Goal: Task Accomplishment & Management: Manage account settings

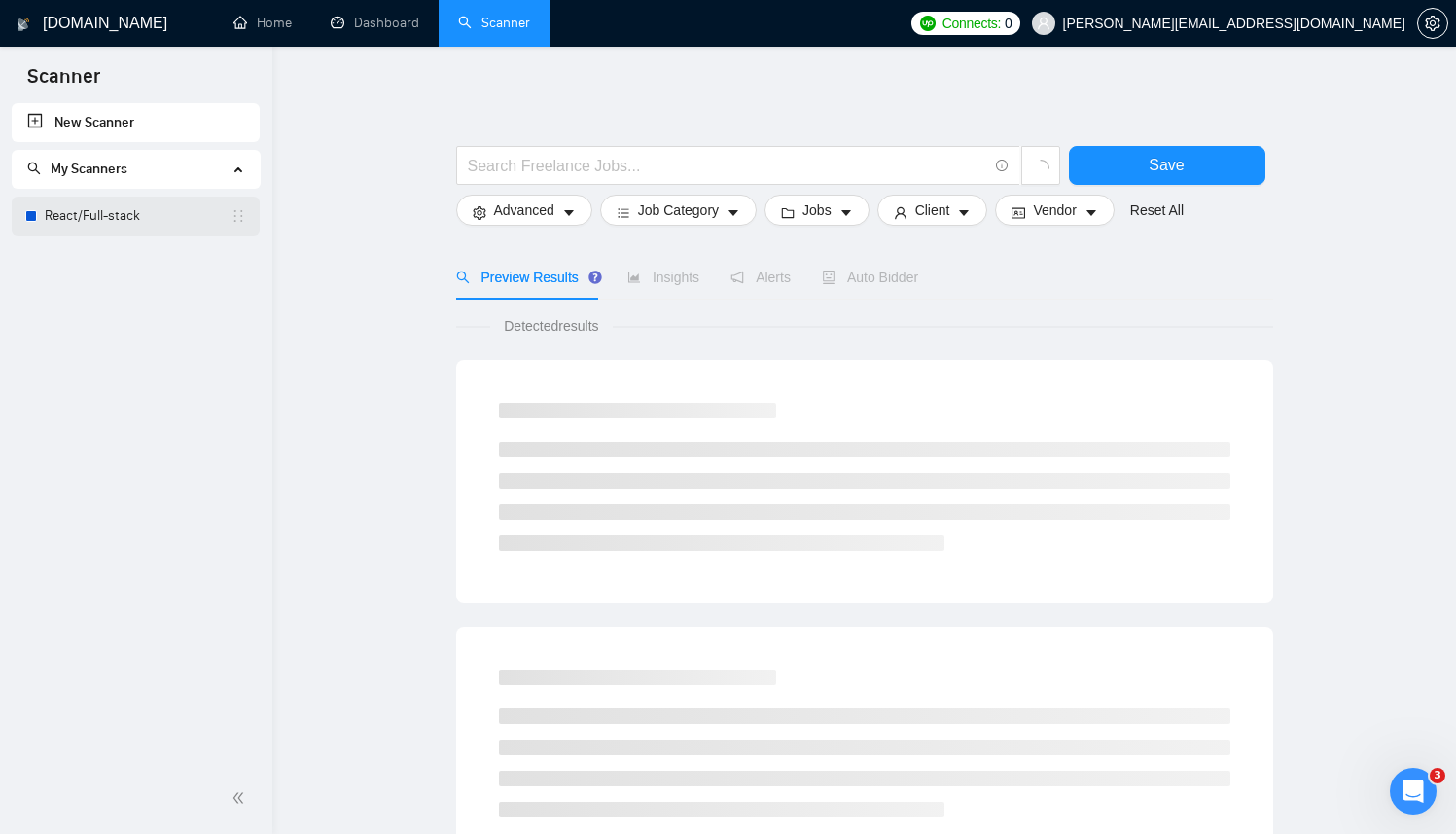
click at [89, 210] on link "React/Full-stack" at bounding box center [138, 215] width 185 height 39
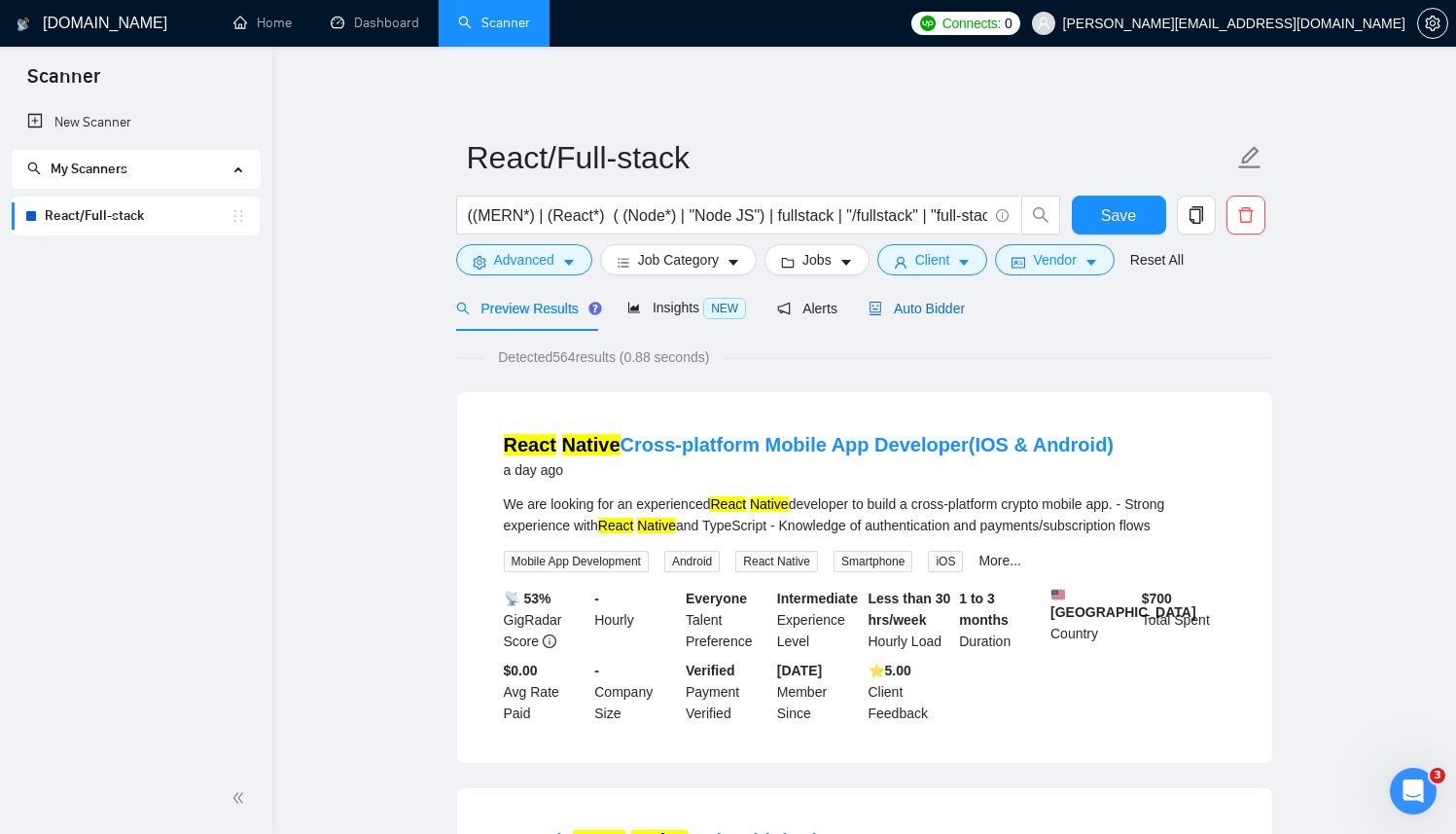
click at [890, 302] on span "Auto Bidder" at bounding box center [916, 308] width 97 height 16
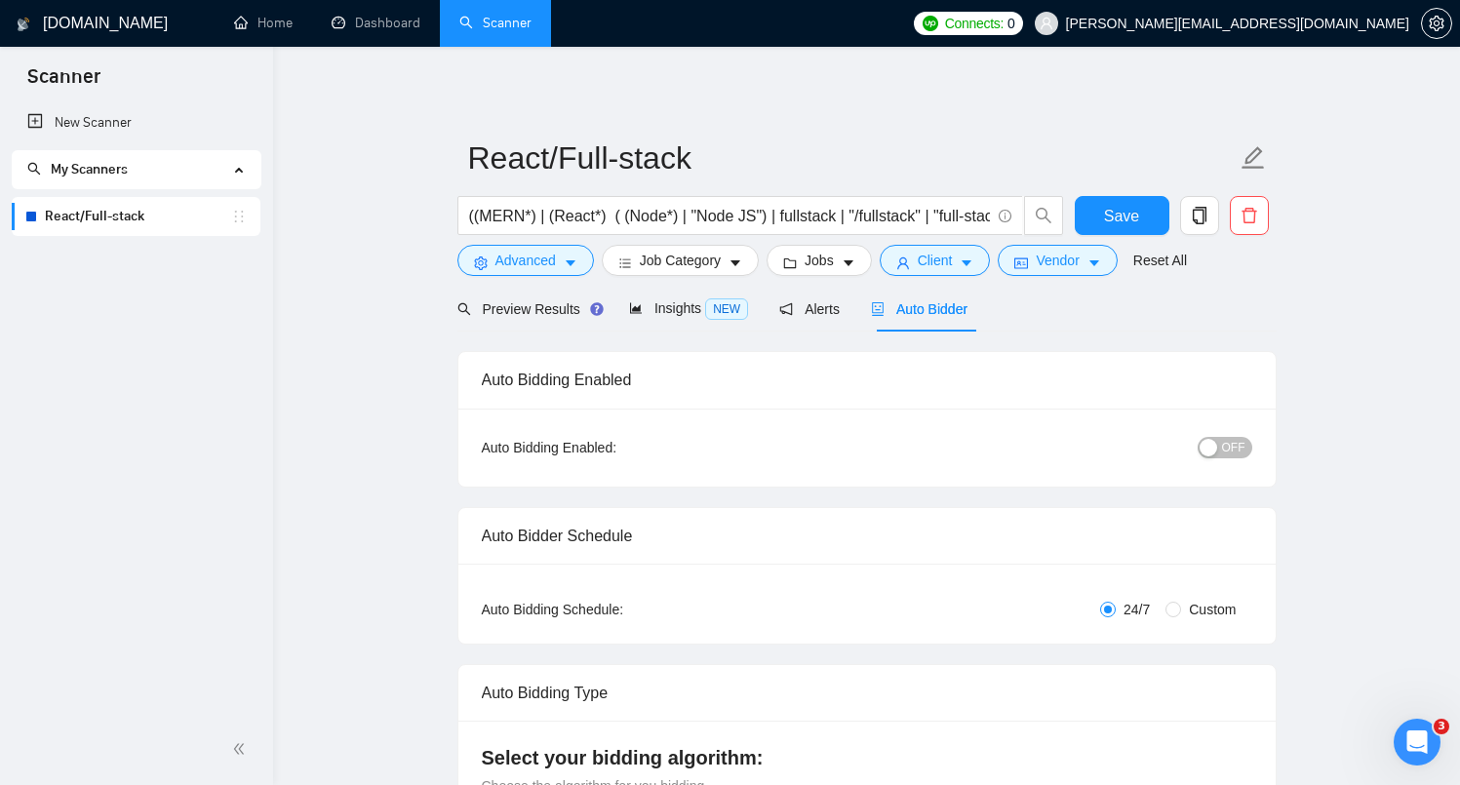
click at [119, 220] on link "React/Full-stack" at bounding box center [138, 216] width 186 height 39
click at [565, 316] on span "Preview Results" at bounding box center [527, 309] width 140 height 16
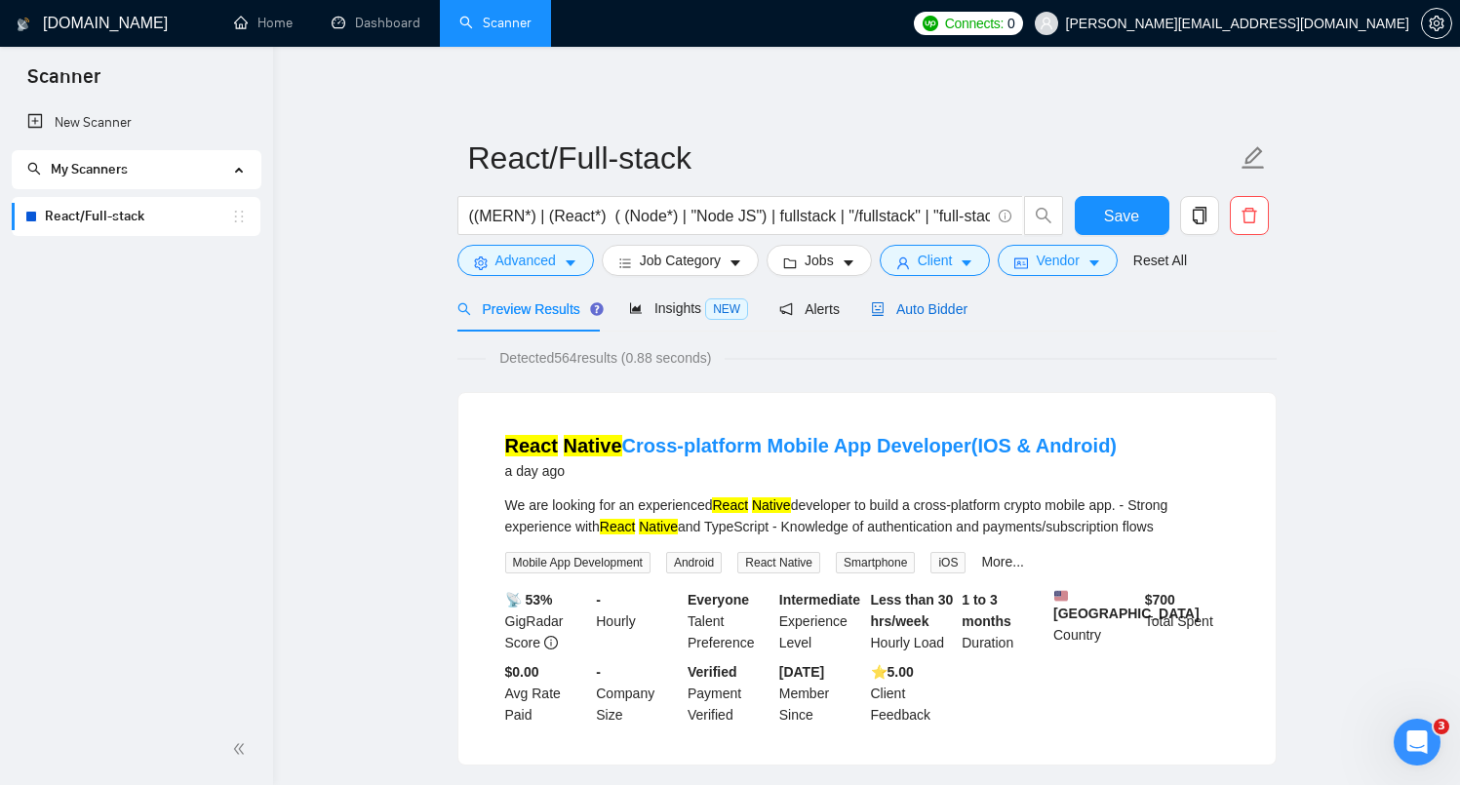
click at [931, 312] on span "Auto Bidder" at bounding box center [919, 309] width 97 height 16
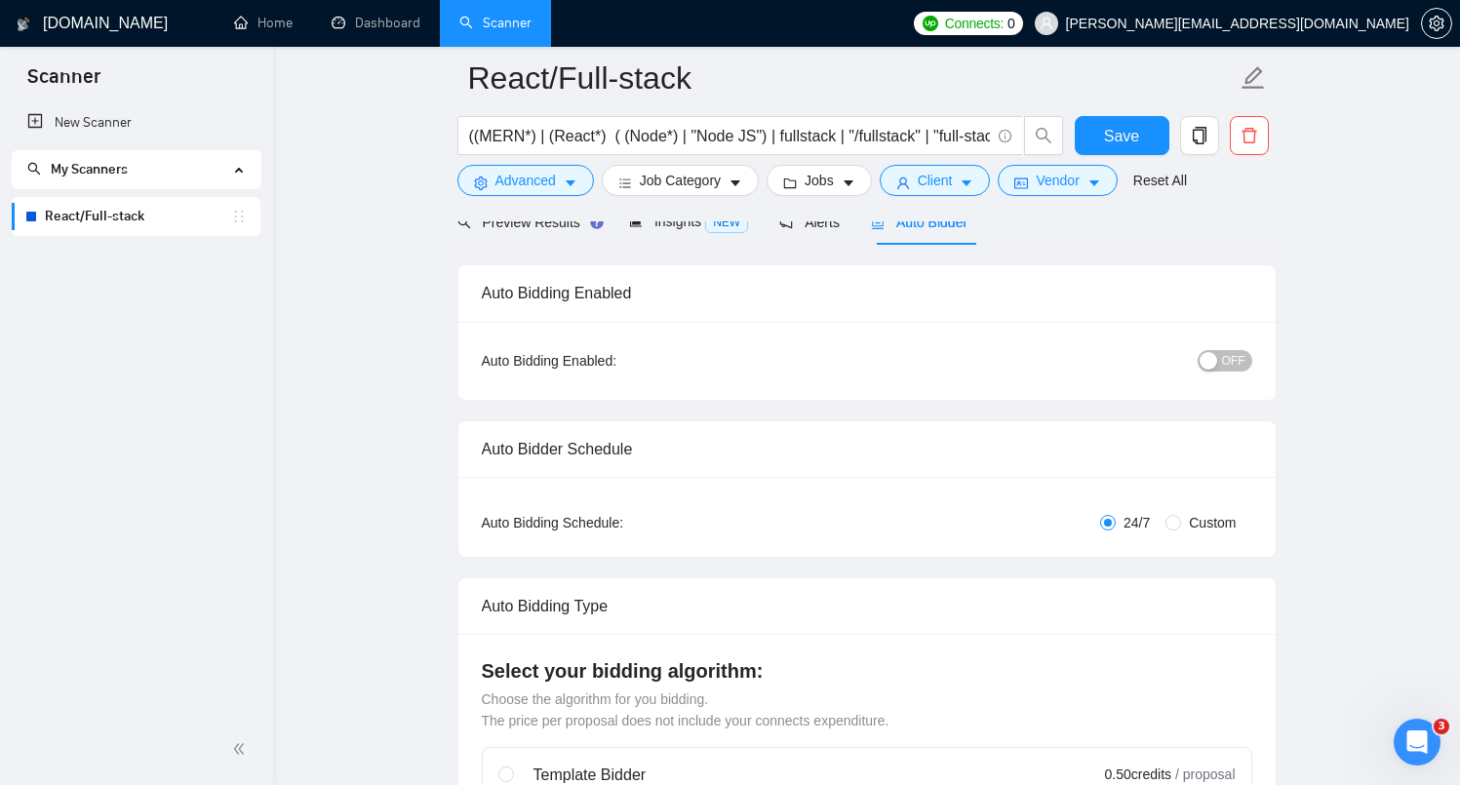
scroll to position [112, 0]
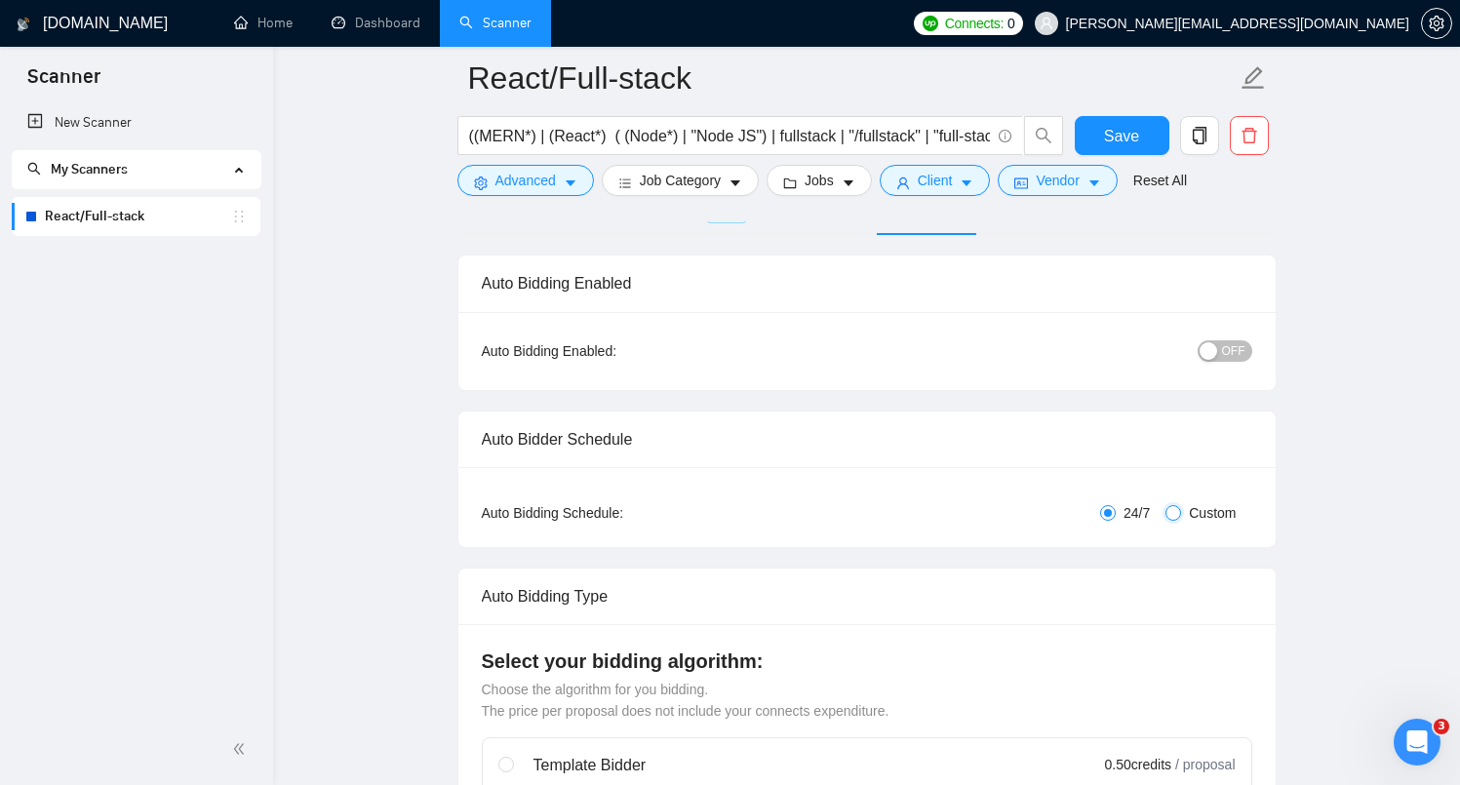
click at [1169, 514] on input "Custom" at bounding box center [1173, 513] width 16 height 16
radio input "true"
radio input "false"
checkbox input "true"
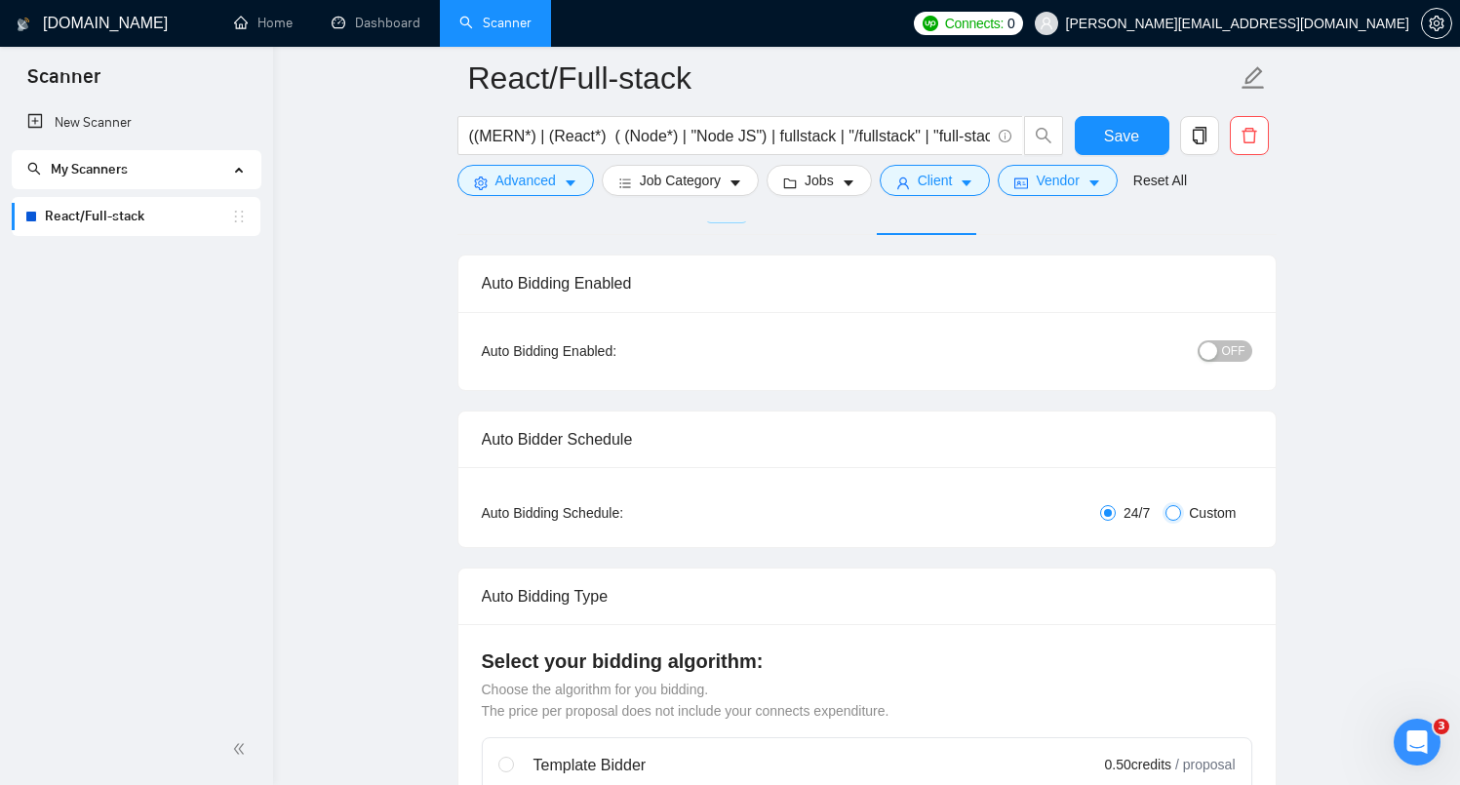
checkbox input "true"
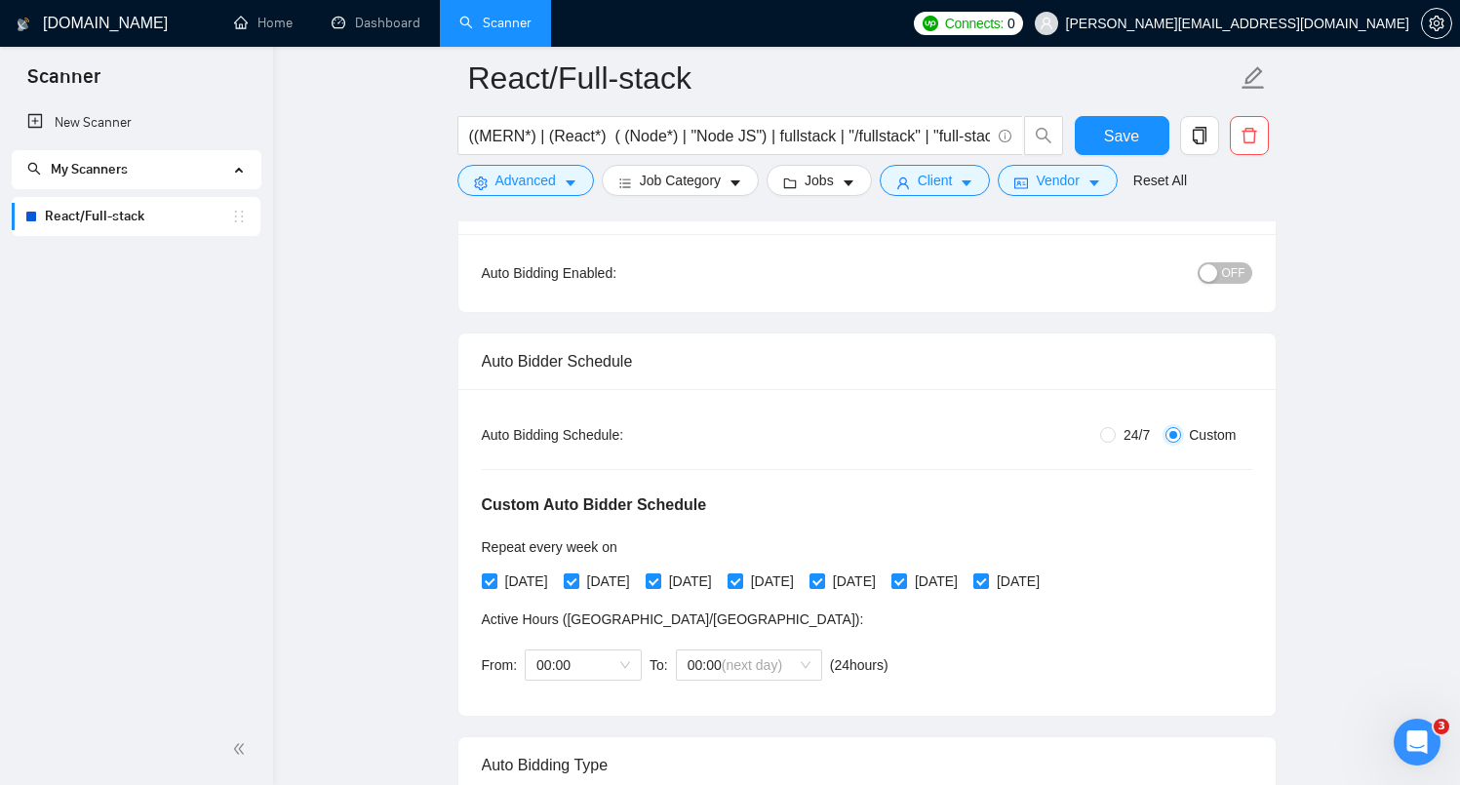
scroll to position [184, 0]
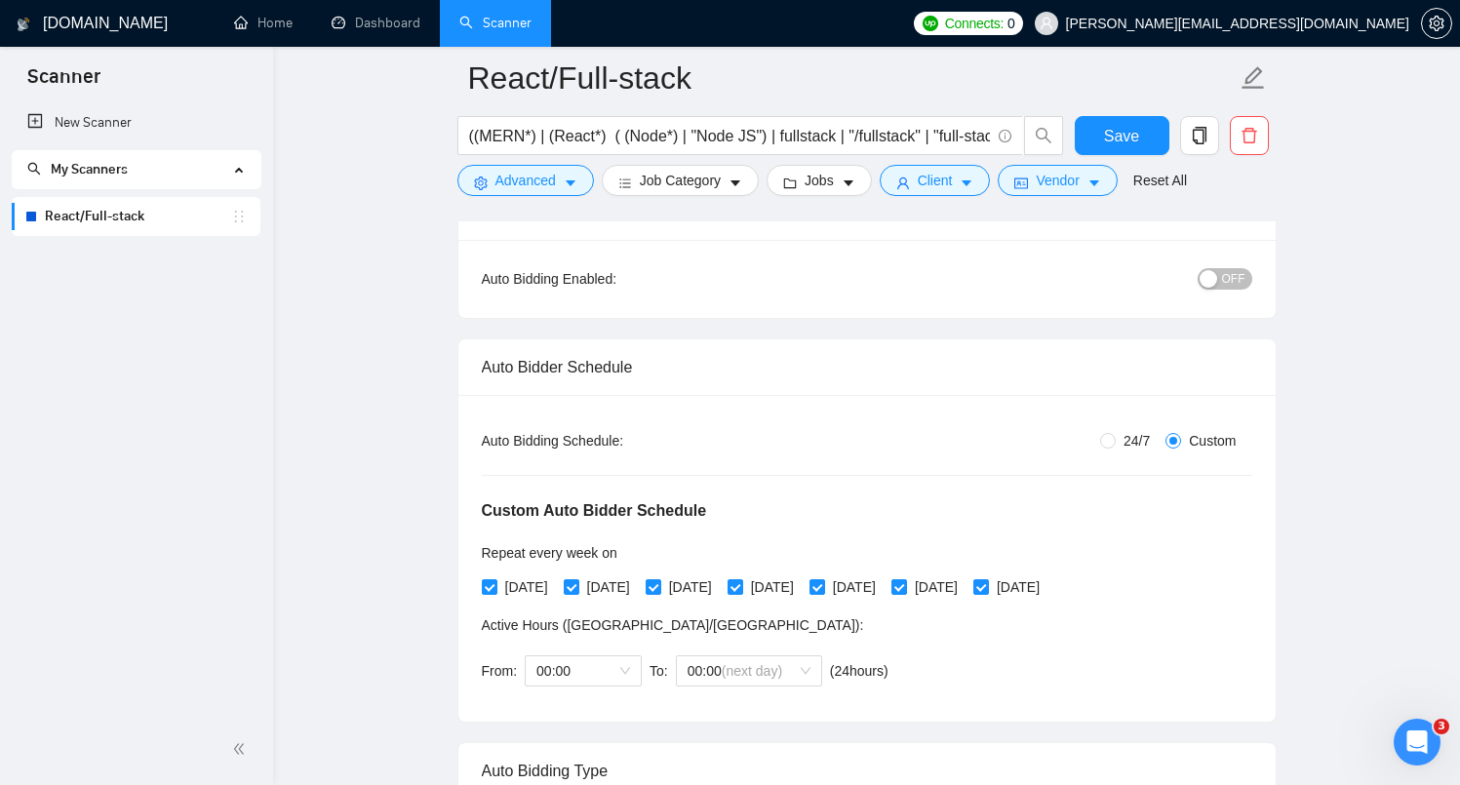
click at [1130, 445] on span "24/7" at bounding box center [1136, 440] width 42 height 21
click at [1115, 445] on input "24/7" at bounding box center [1108, 441] width 16 height 16
radio input "true"
radio input "false"
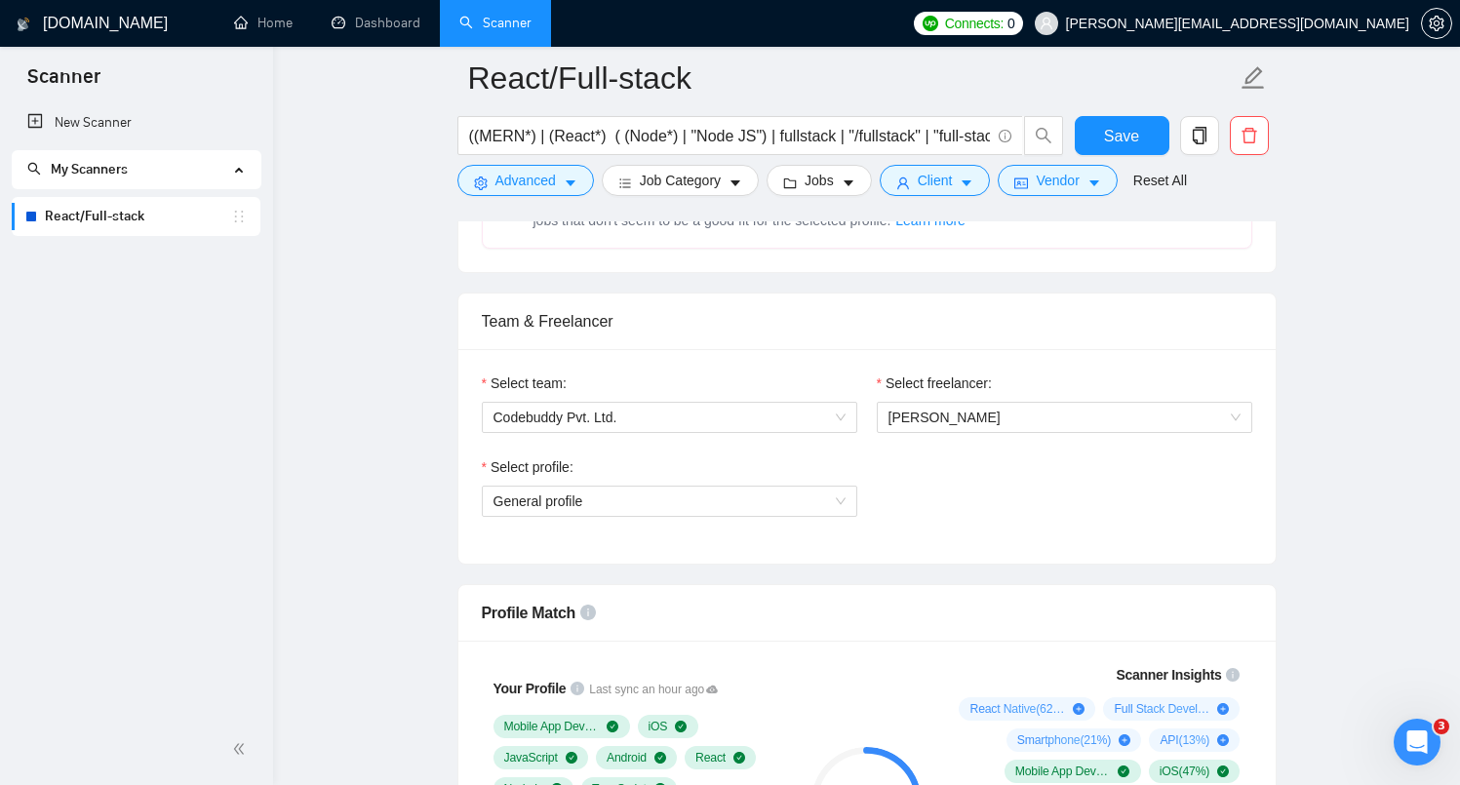
scroll to position [922, 0]
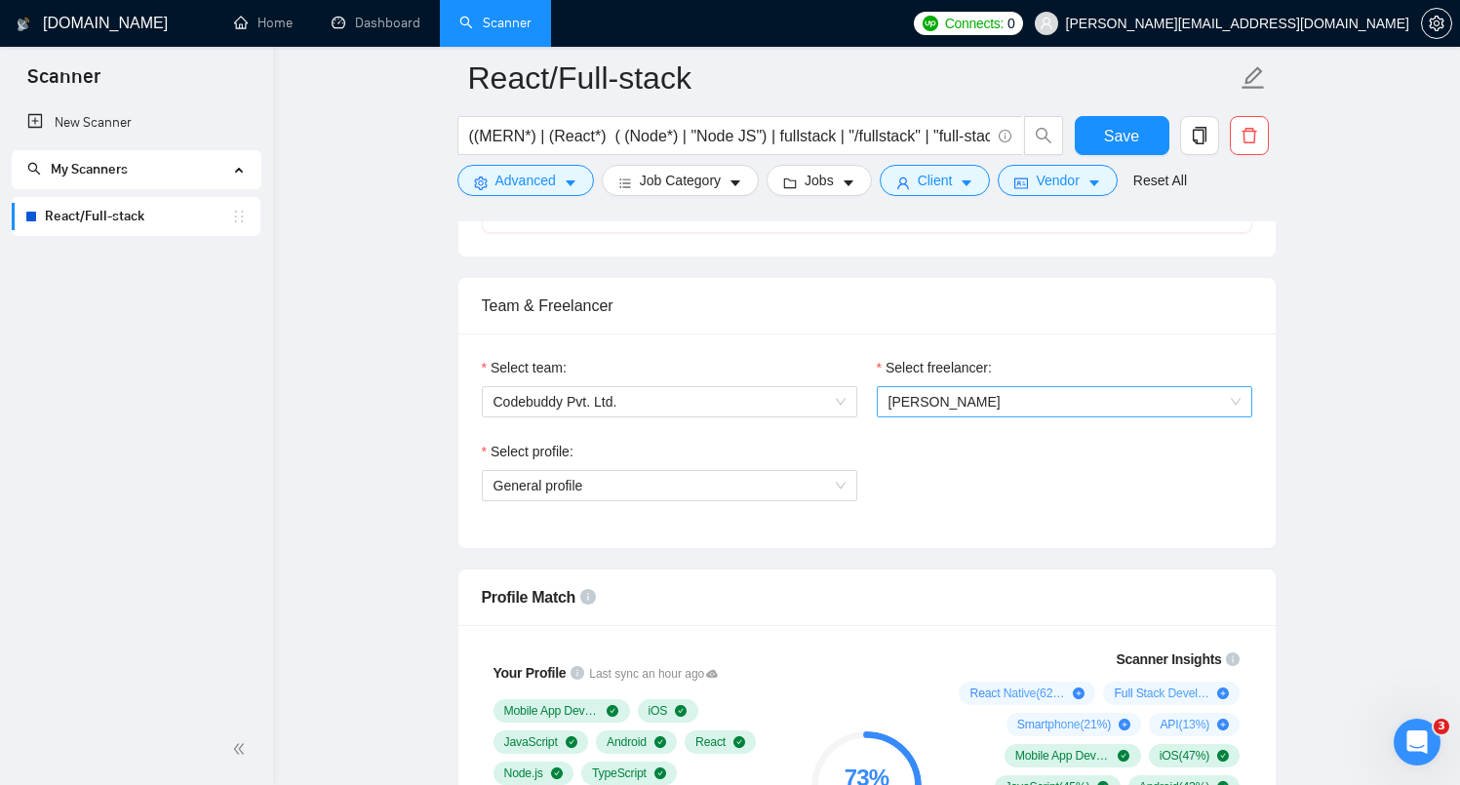
click at [1024, 401] on span "[PERSON_NAME]" at bounding box center [1064, 401] width 352 height 29
click at [965, 352] on div "Select team: Codebuddy Pvt. Ltd. Select freelancer: [PERSON_NAME] Select profil…" at bounding box center [866, 440] width 817 height 214
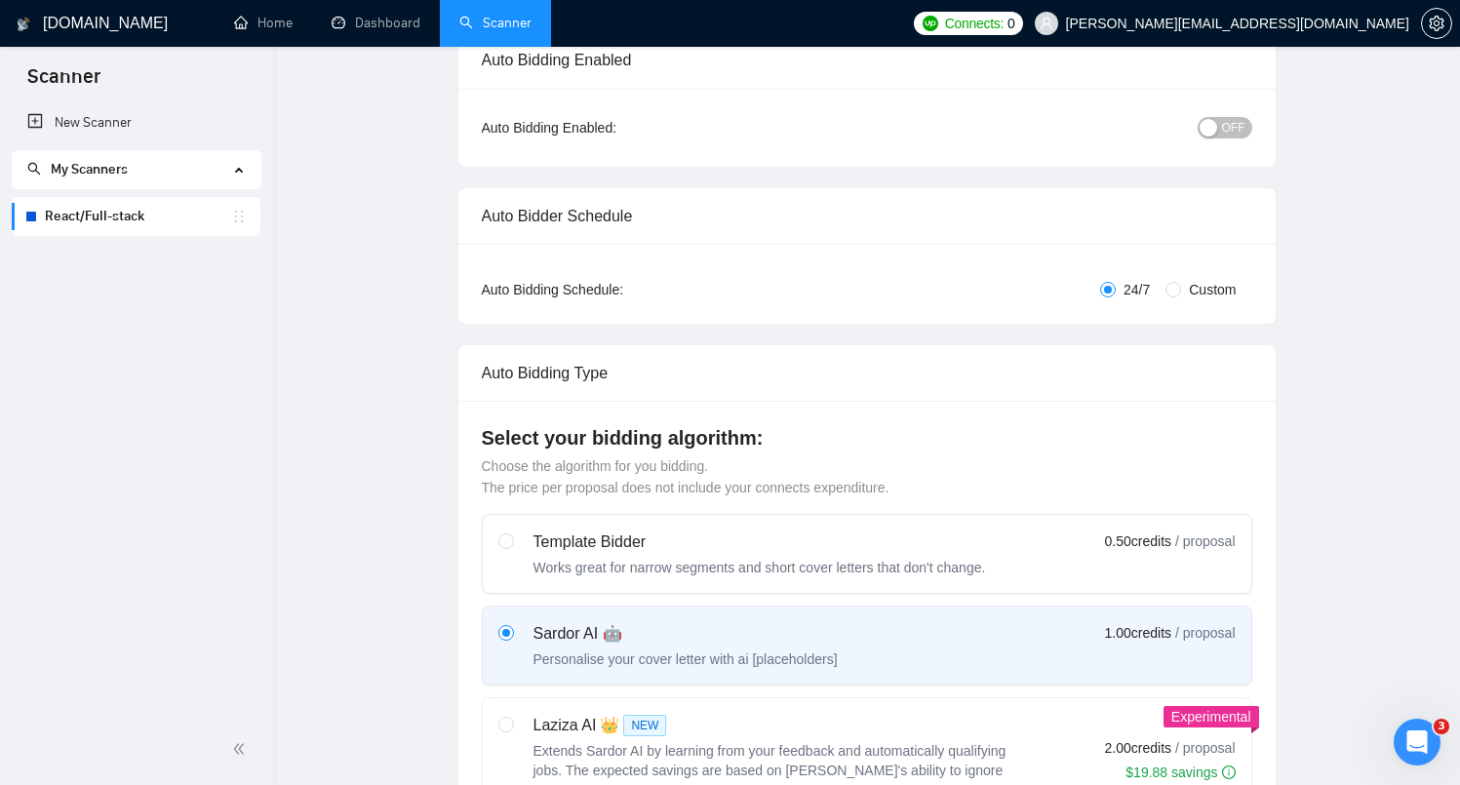
scroll to position [0, 0]
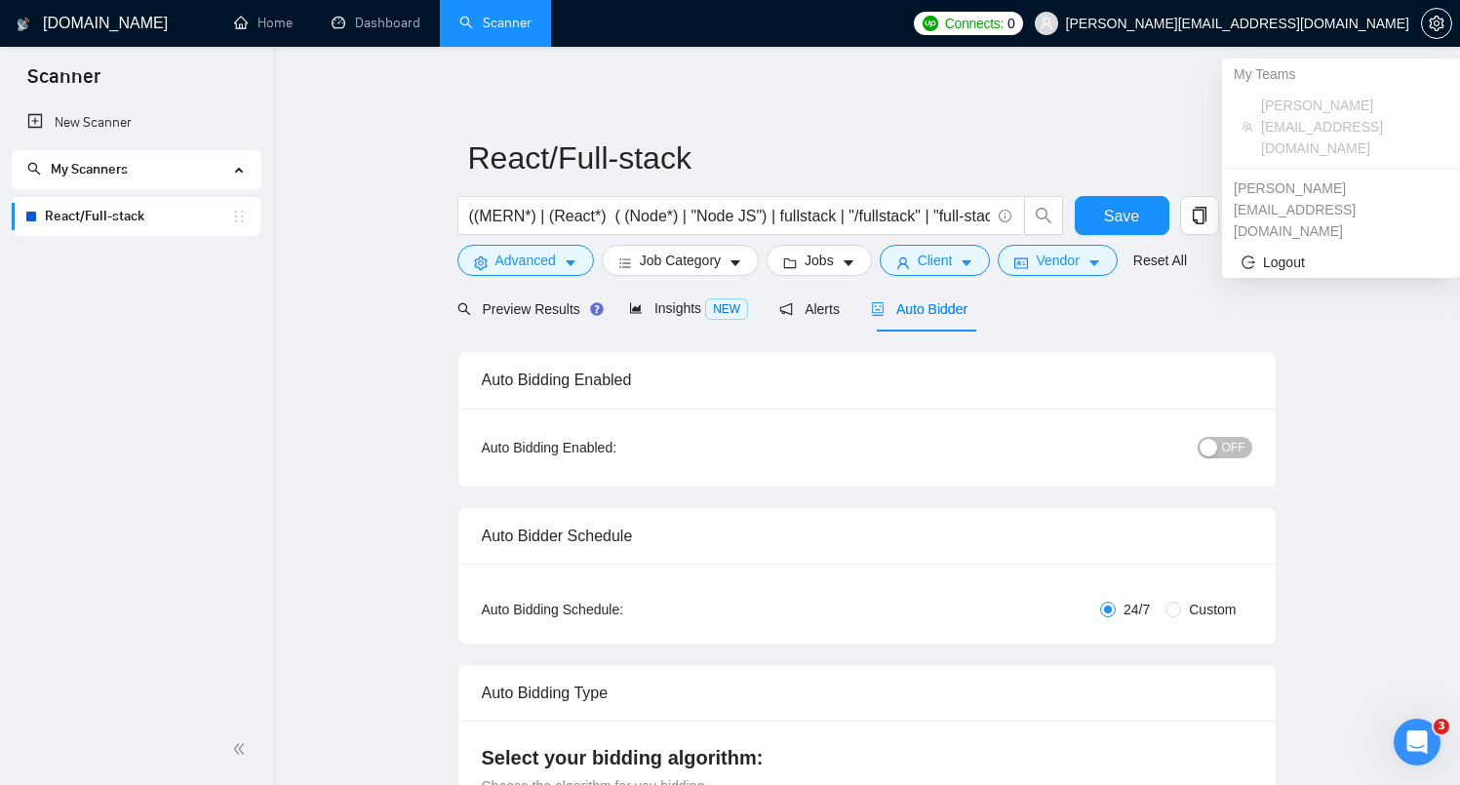
click at [1315, 23] on span "[PERSON_NAME][EMAIL_ADDRESS][DOMAIN_NAME]" at bounding box center [1237, 23] width 343 height 0
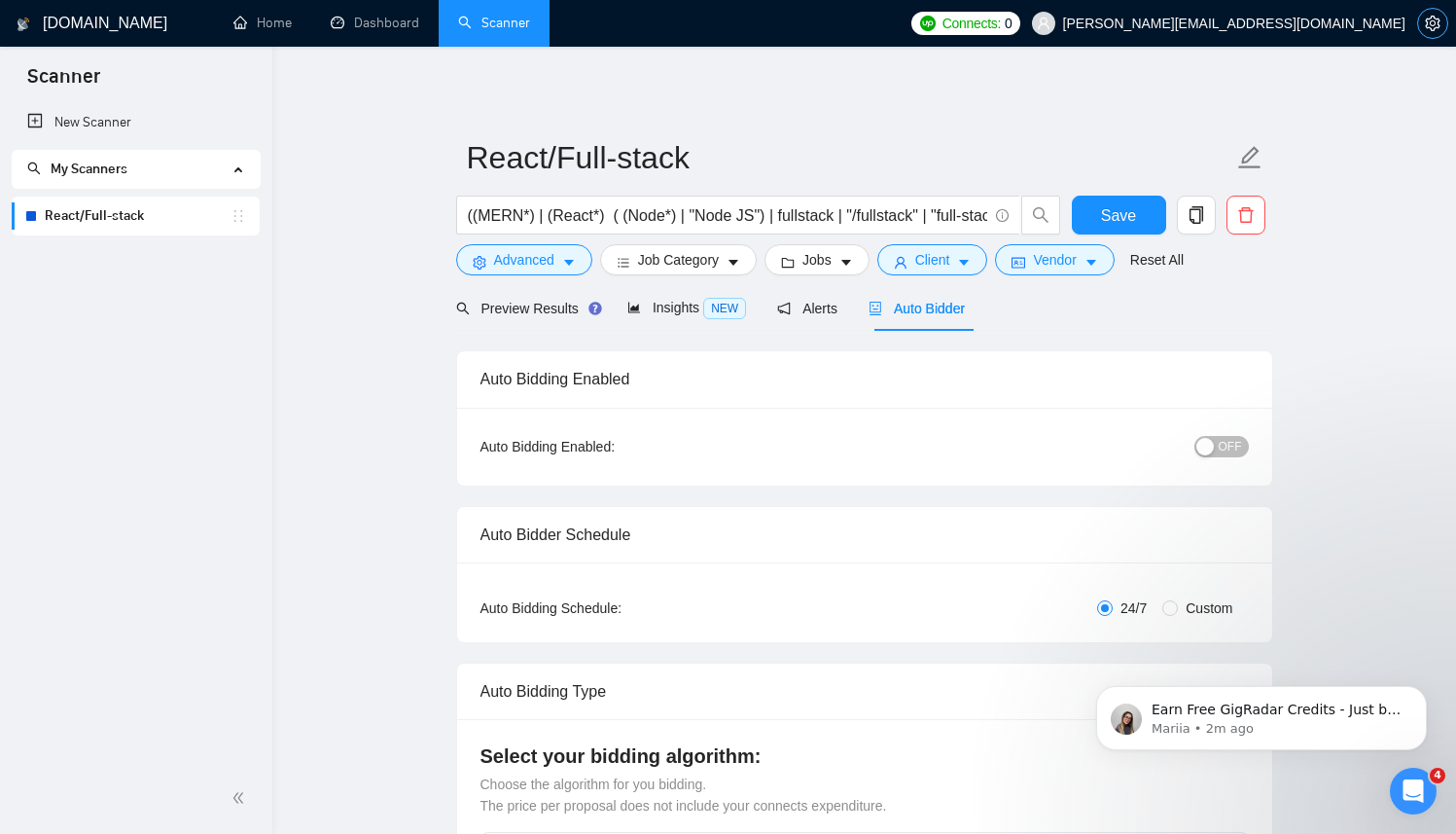
click at [1424, 28] on icon "setting" at bounding box center [1432, 24] width 16 height 16
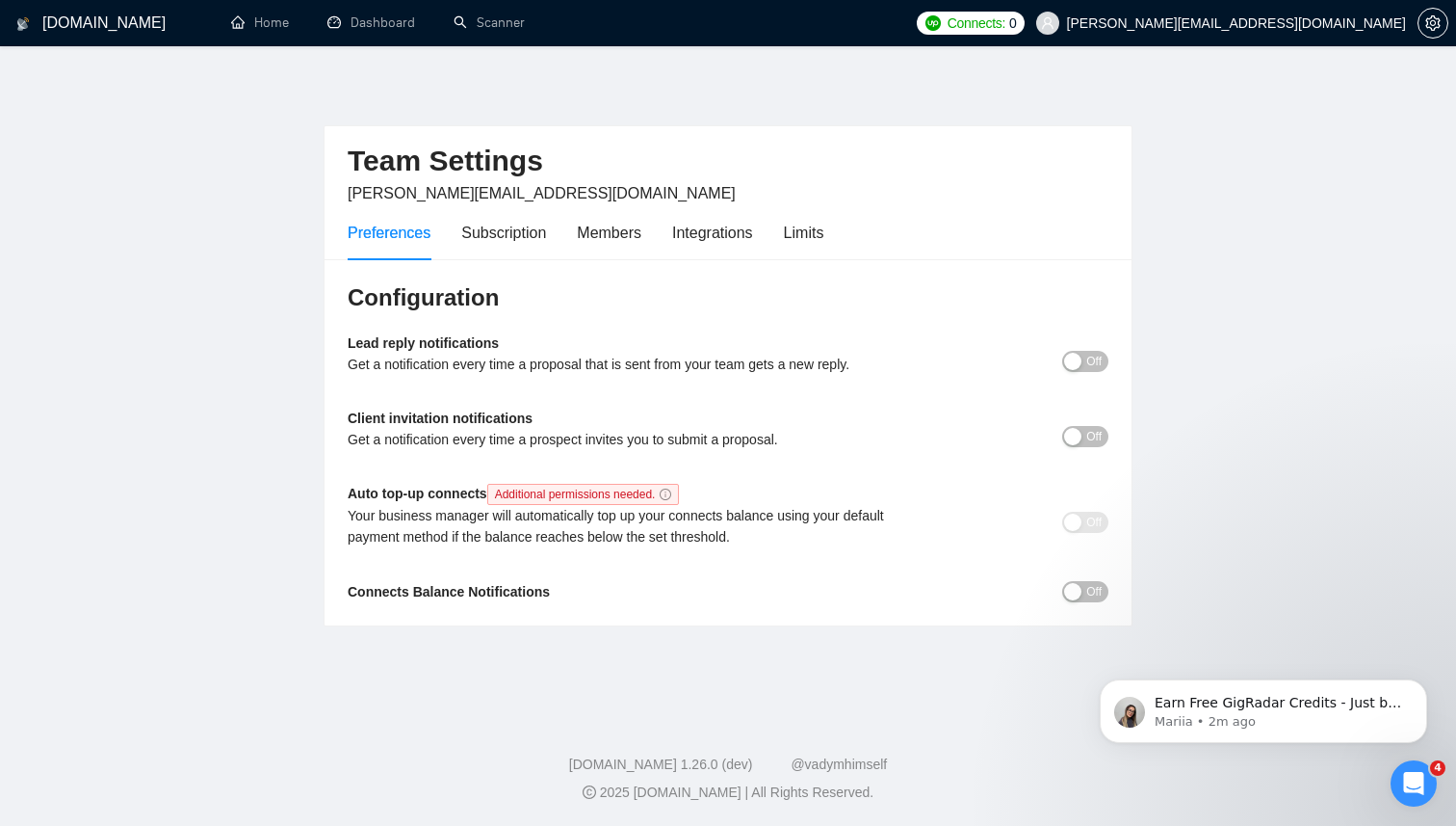
click at [1080, 364] on button "Off" at bounding box center [1085, 361] width 46 height 21
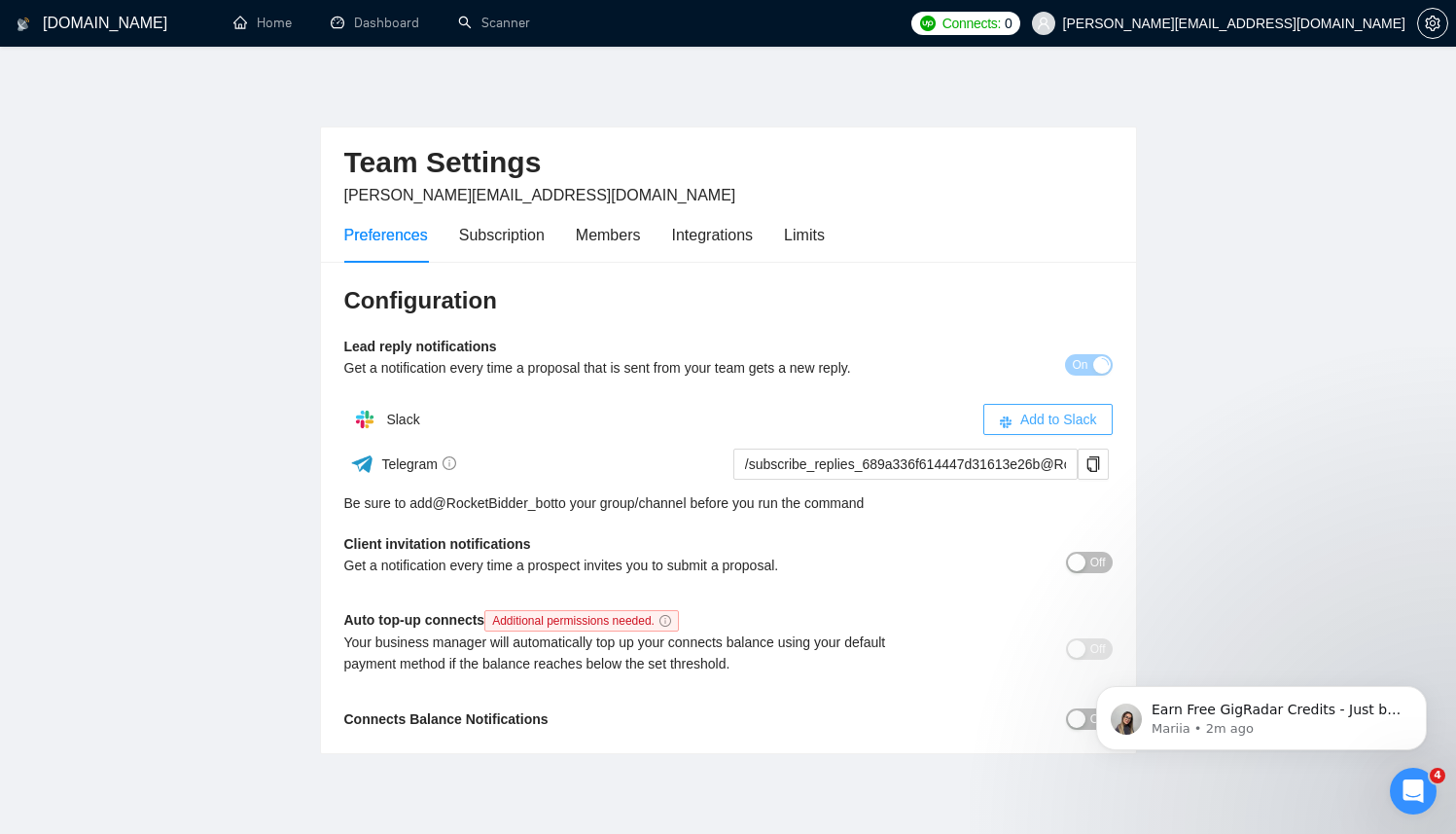
click at [1020, 409] on span "Add to Slack" at bounding box center [1058, 418] width 77 height 21
click at [495, 31] on link "Scanner" at bounding box center [494, 23] width 72 height 17
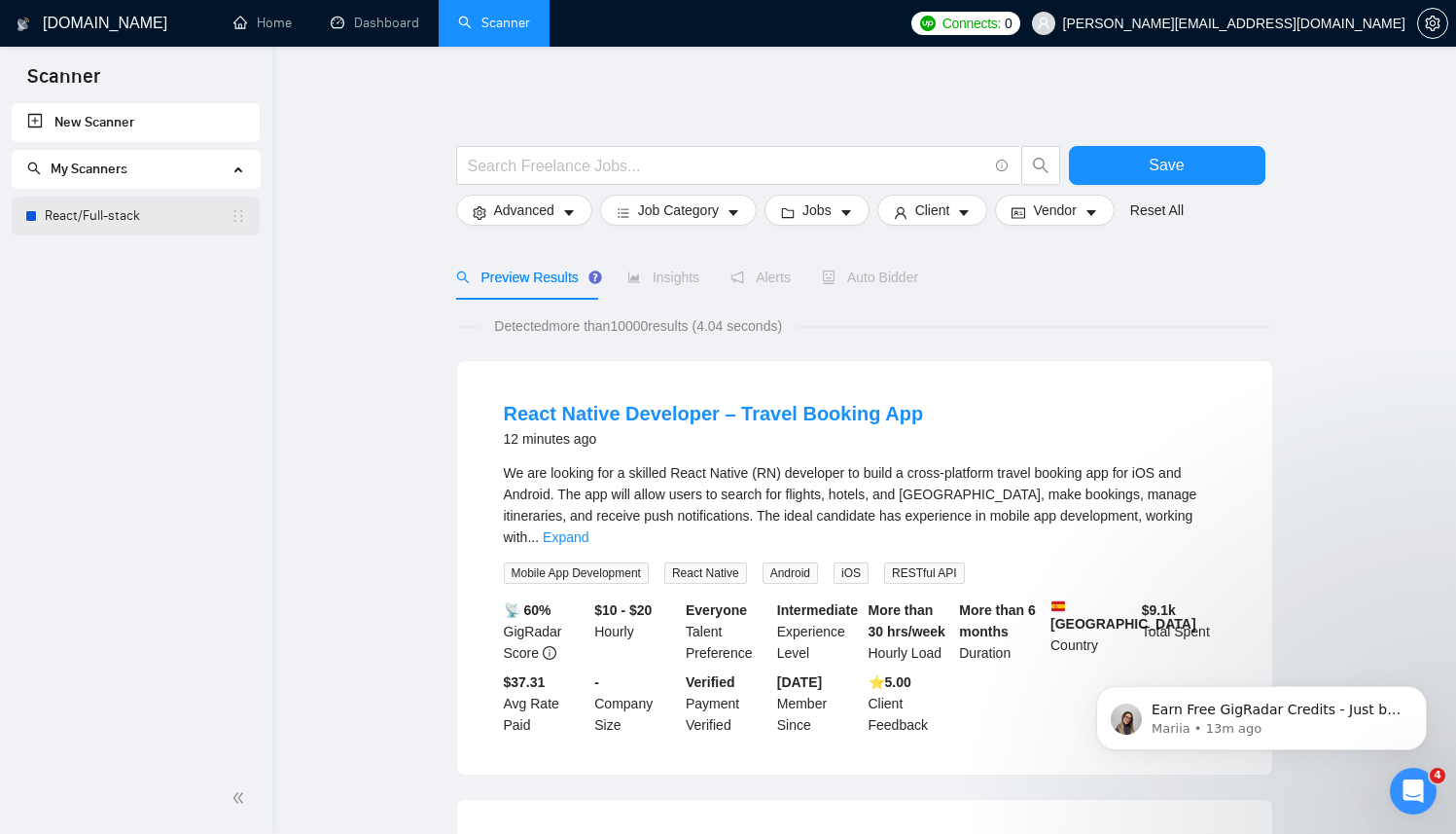
click at [87, 228] on link "React/Full-stack" at bounding box center [138, 215] width 185 height 39
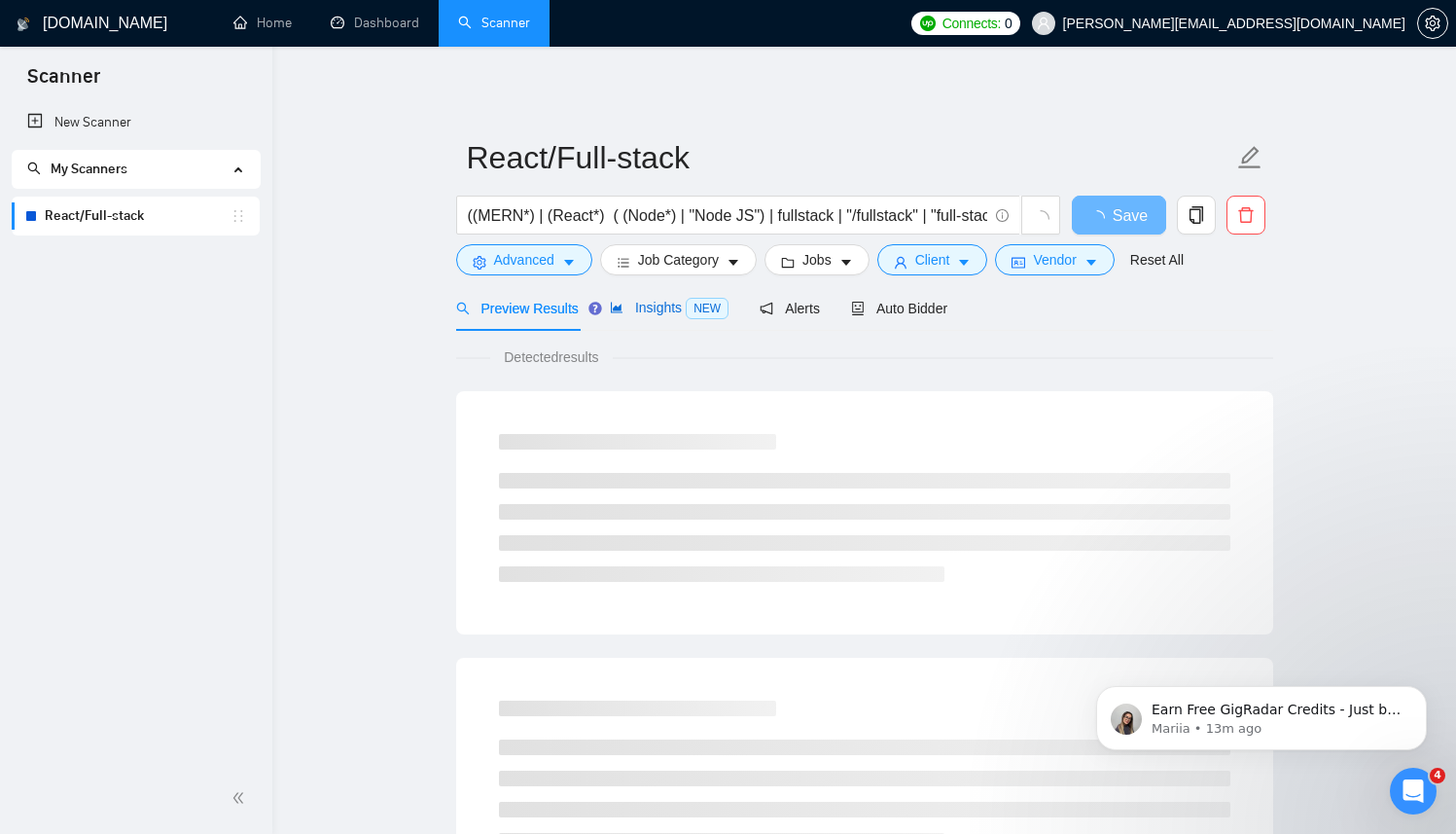
click at [666, 315] on div "Insights NEW" at bounding box center [668, 307] width 119 height 22
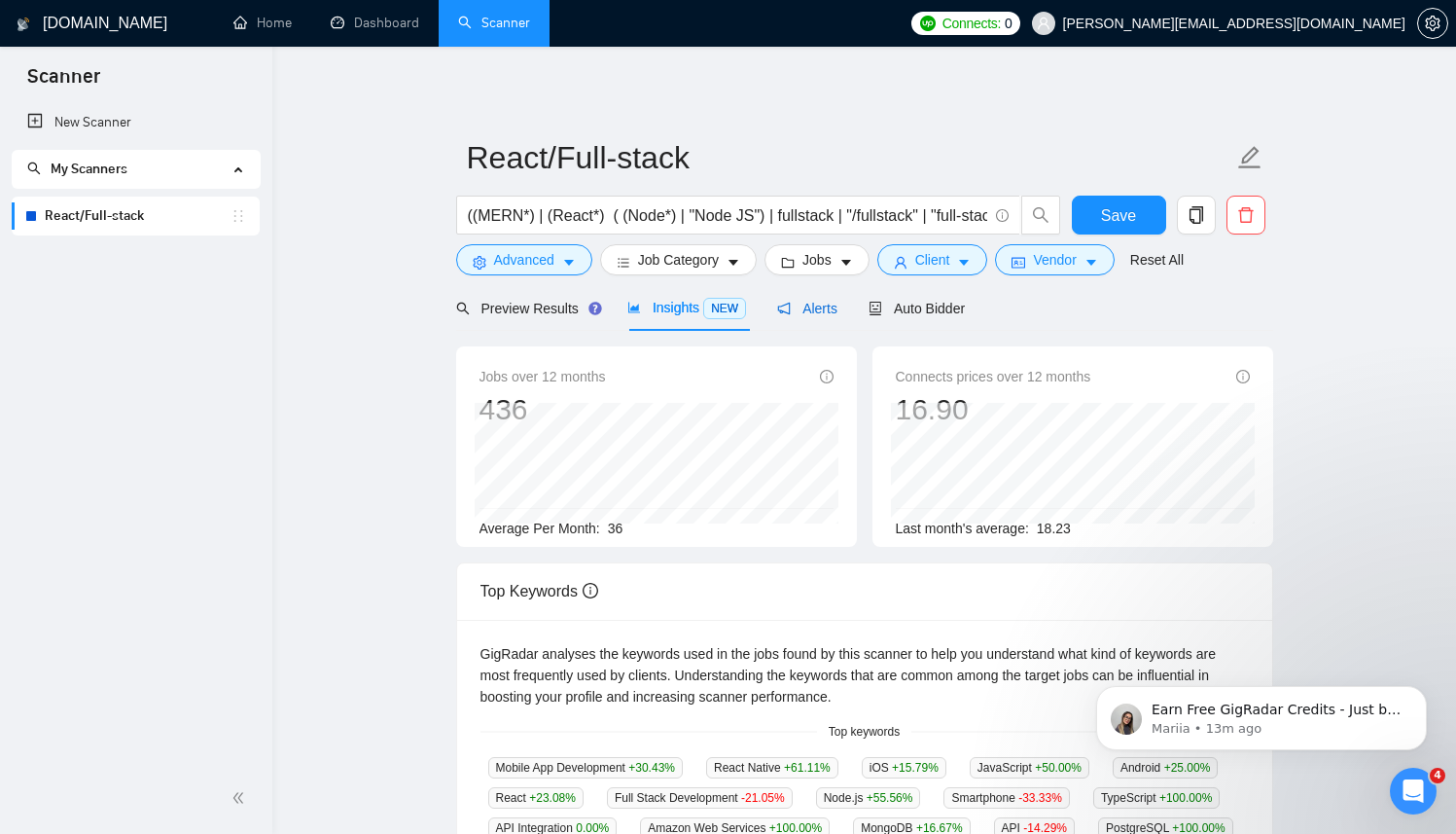
click at [807, 317] on div "Alerts" at bounding box center [807, 307] width 60 height 21
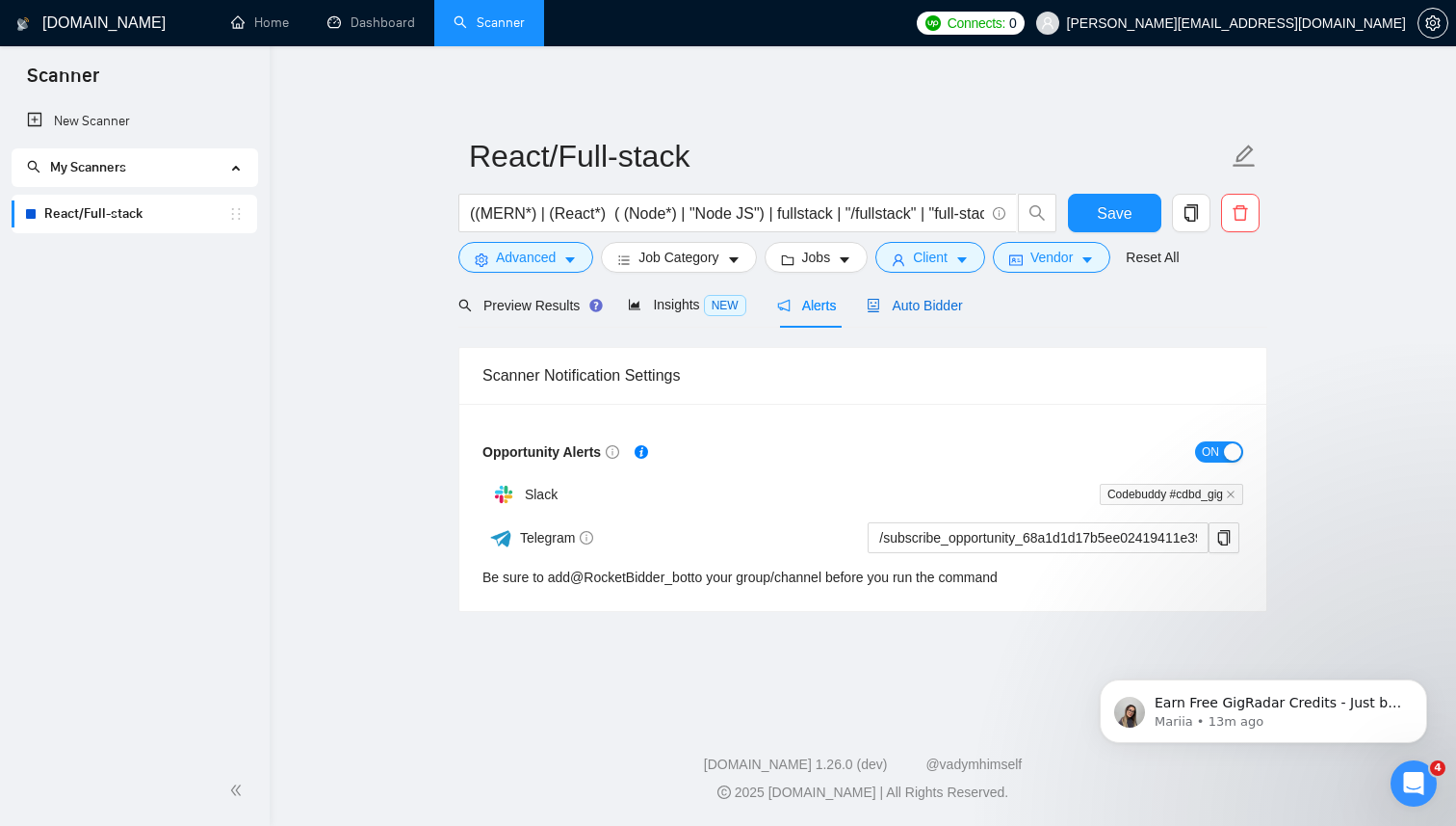
click at [931, 303] on span "Auto Bidder" at bounding box center [914, 305] width 96 height 16
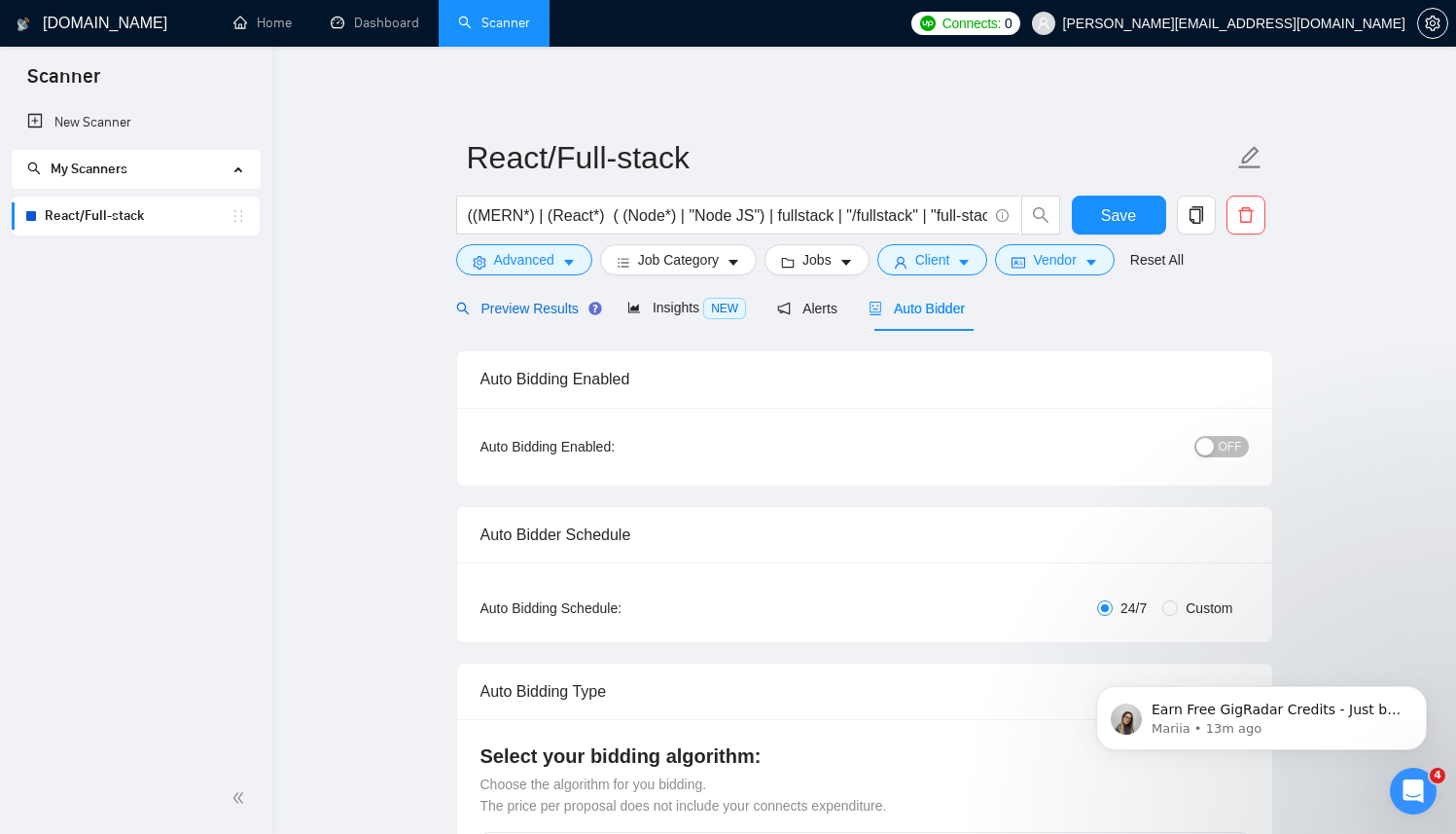
click at [535, 305] on span "Preview Results" at bounding box center [526, 308] width 140 height 16
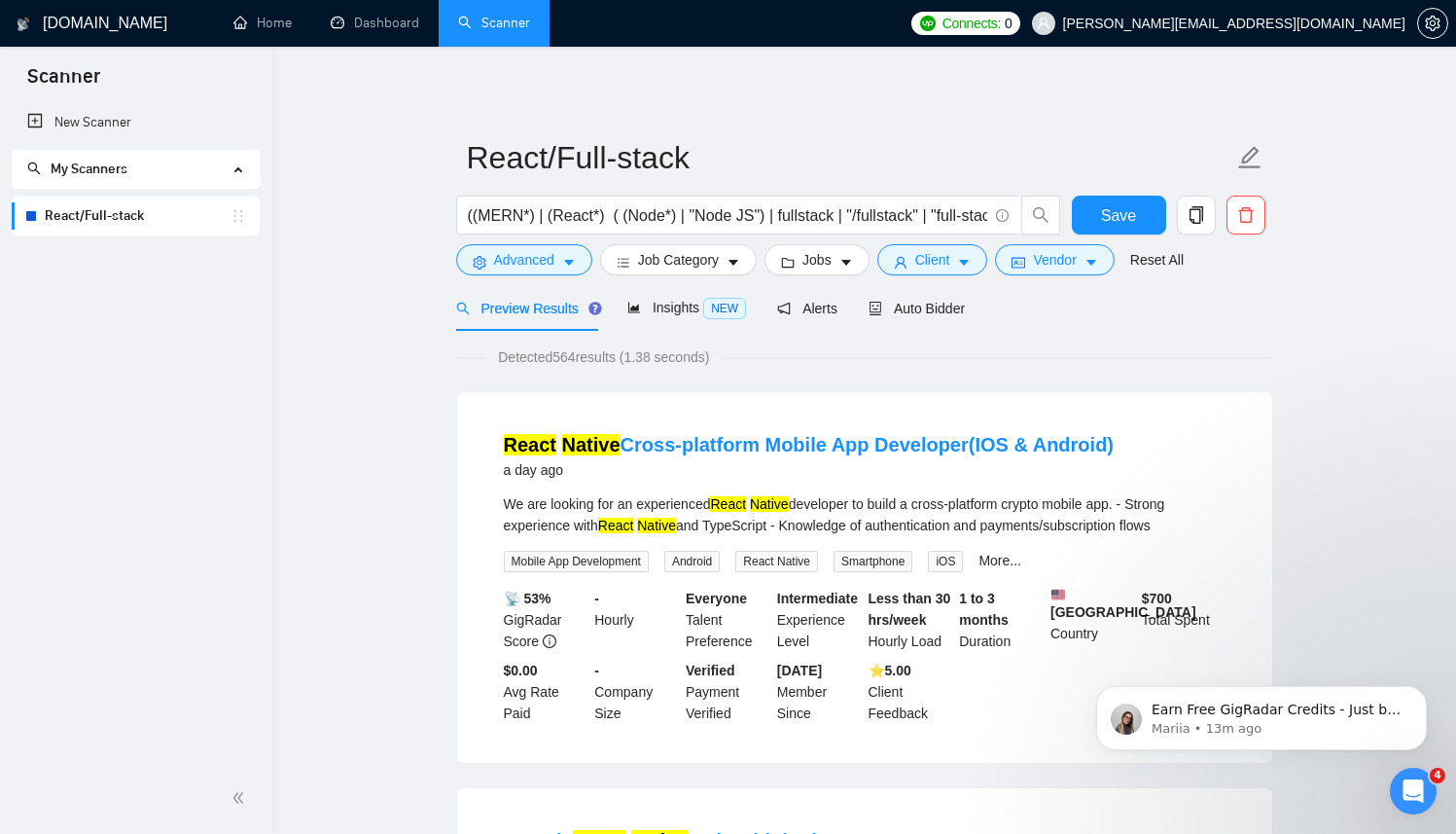
click at [823, 310] on span "Alerts" at bounding box center [807, 308] width 60 height 16
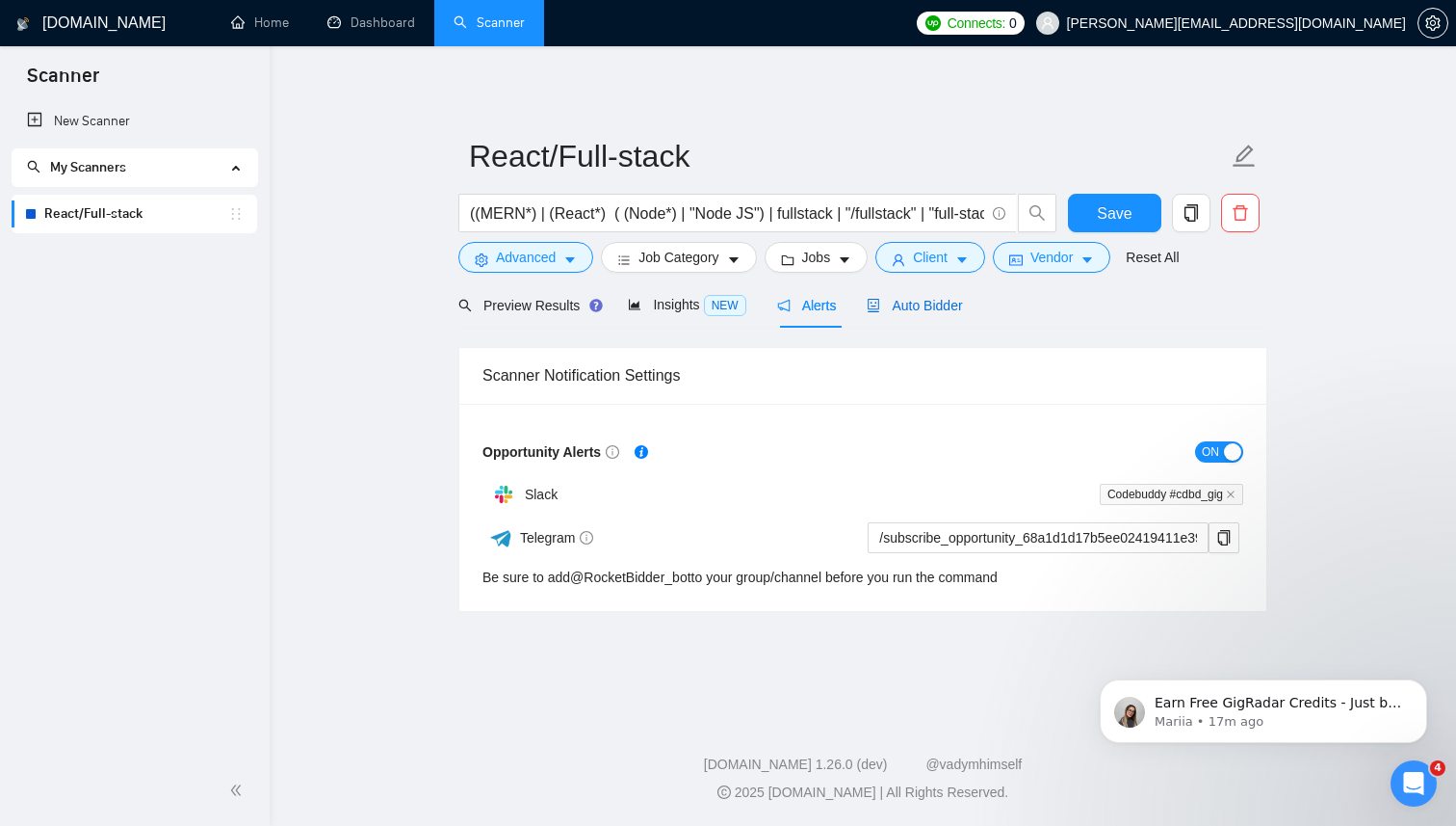
click at [925, 302] on span "Auto Bidder" at bounding box center [914, 305] width 96 height 16
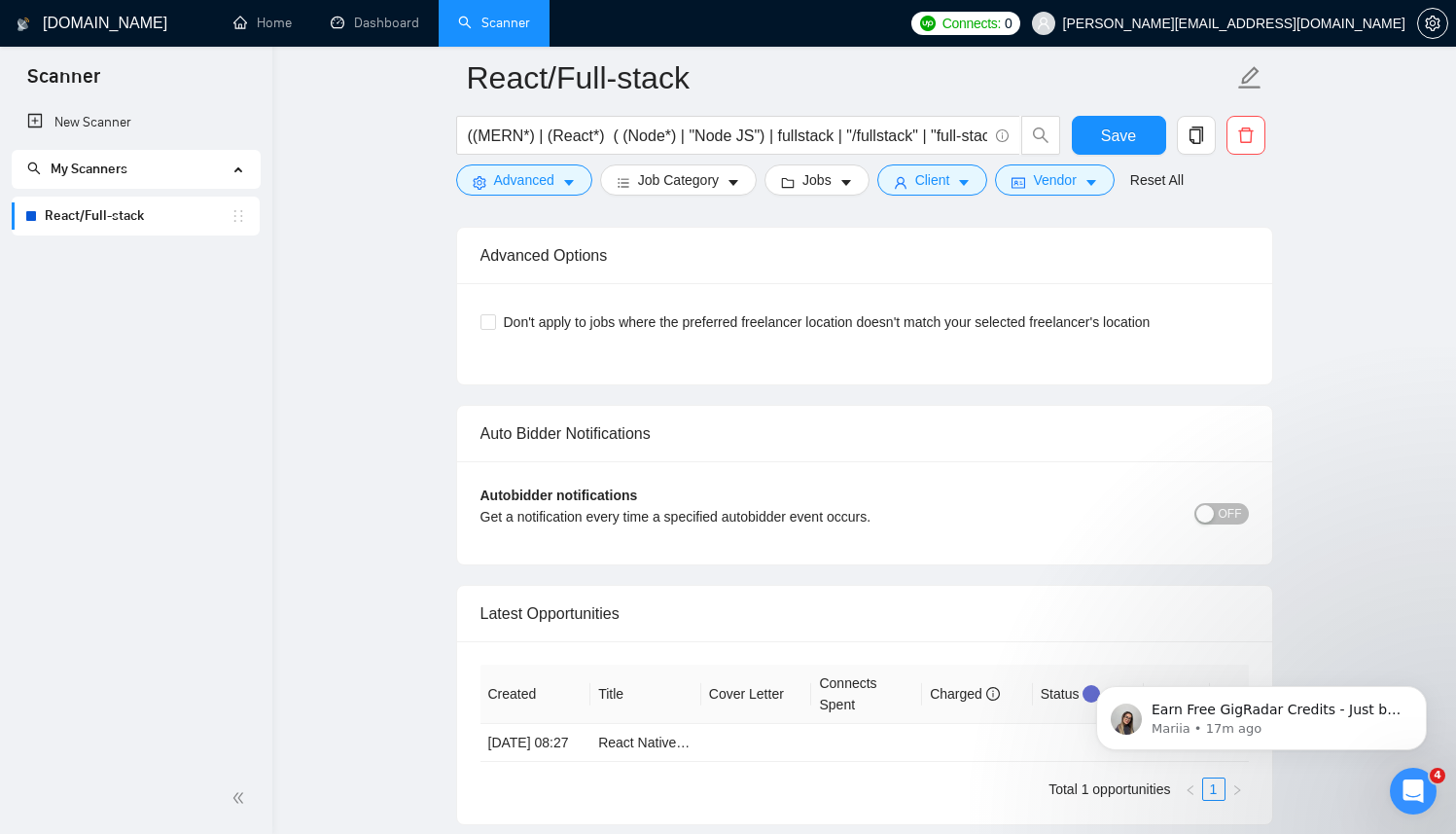
scroll to position [4485, 0]
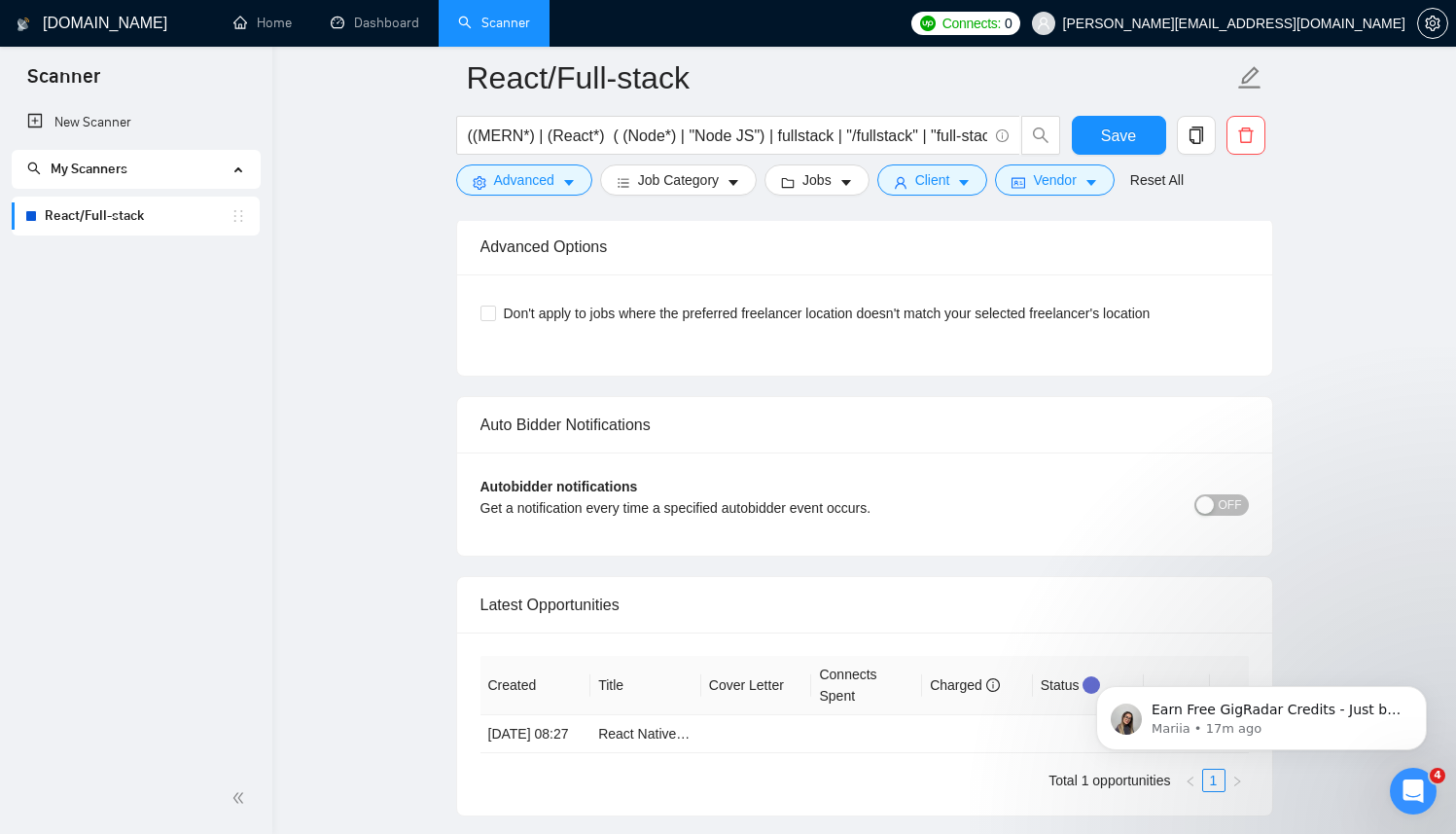
click at [1224, 507] on span "OFF" at bounding box center [1230, 504] width 23 height 21
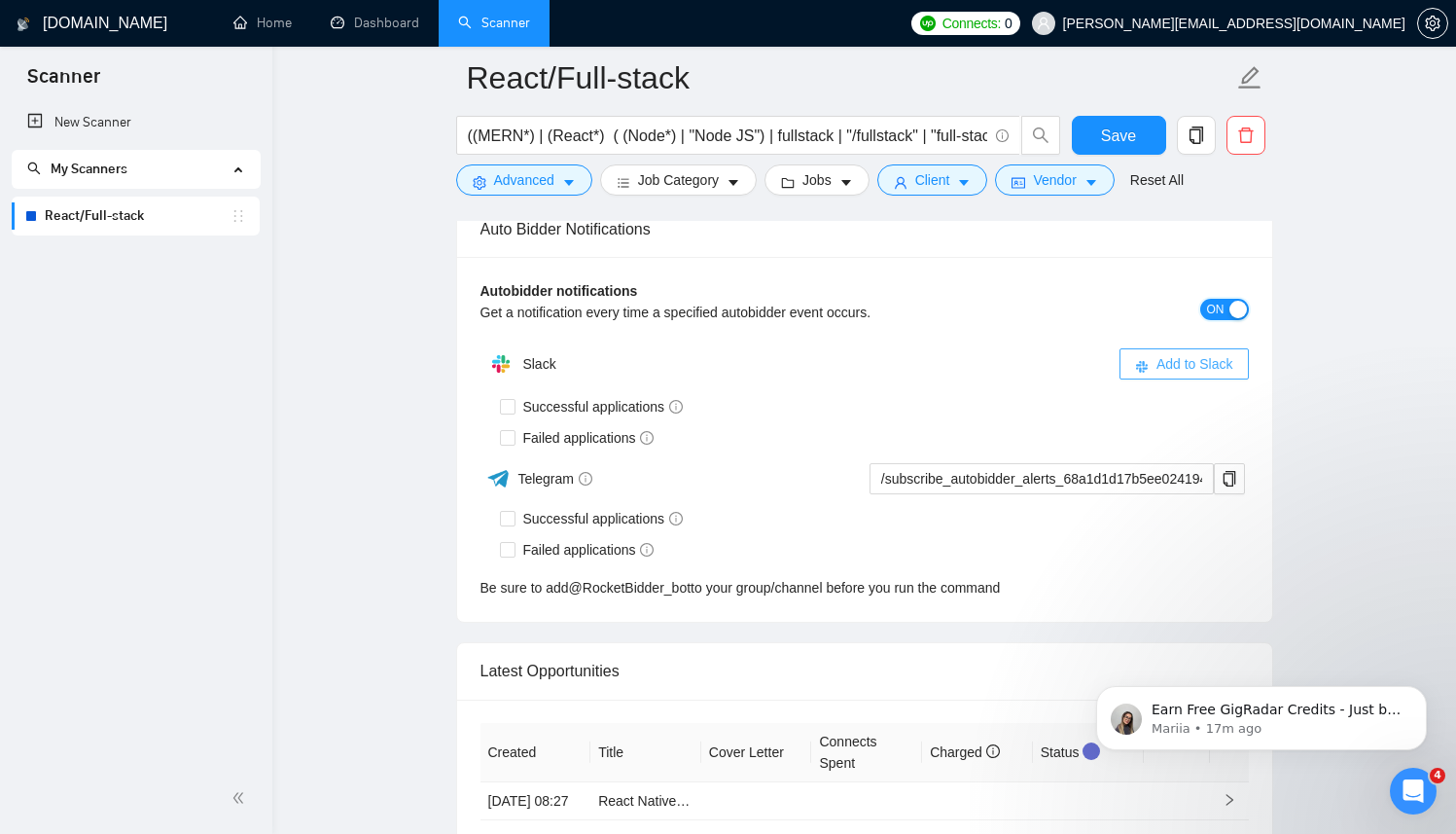
click at [1181, 369] on span "Add to Slack" at bounding box center [1194, 363] width 77 height 21
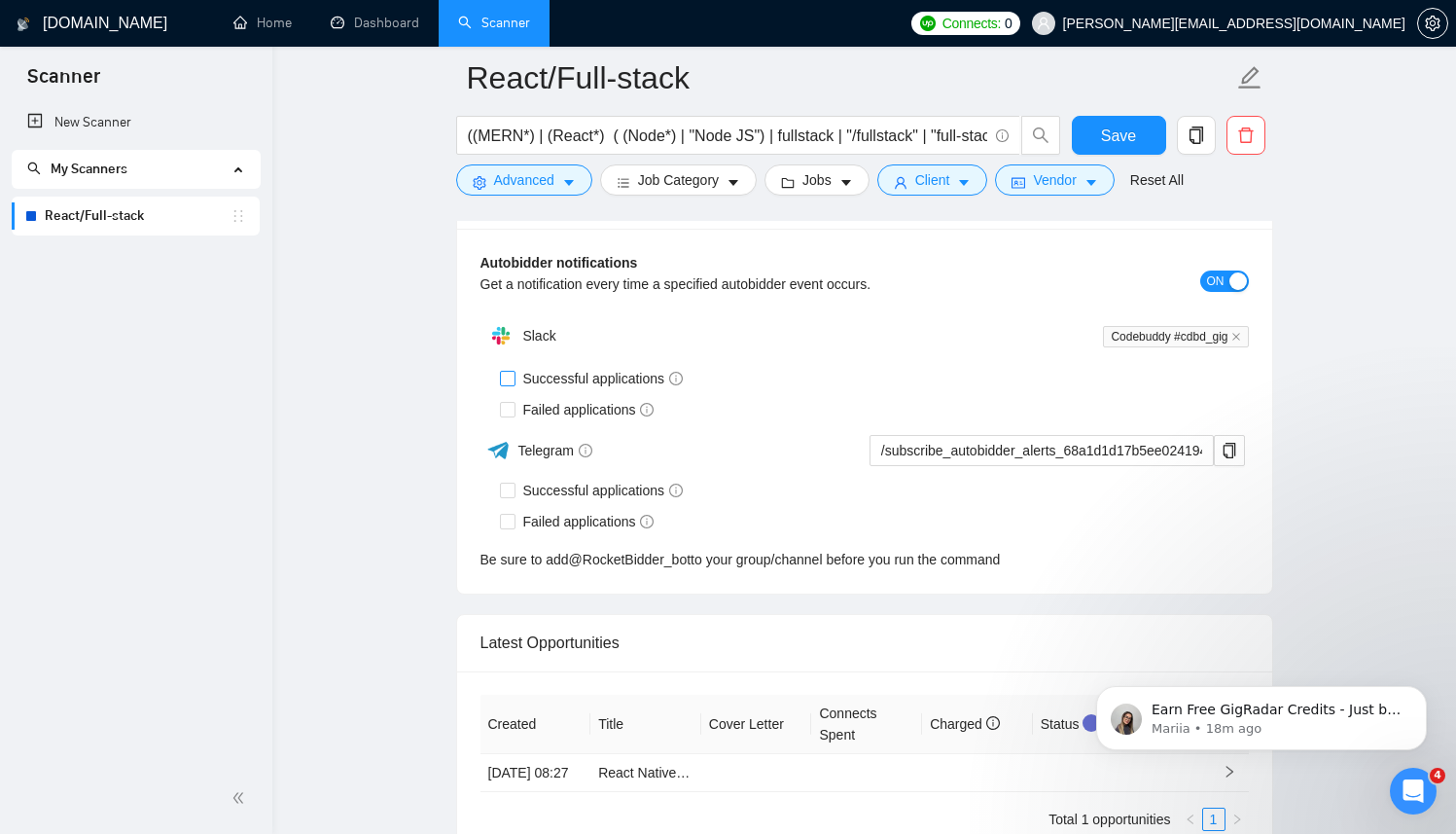
click at [512, 379] on input "Successful applications" at bounding box center [507, 377] width 14 height 14
checkbox input "true"
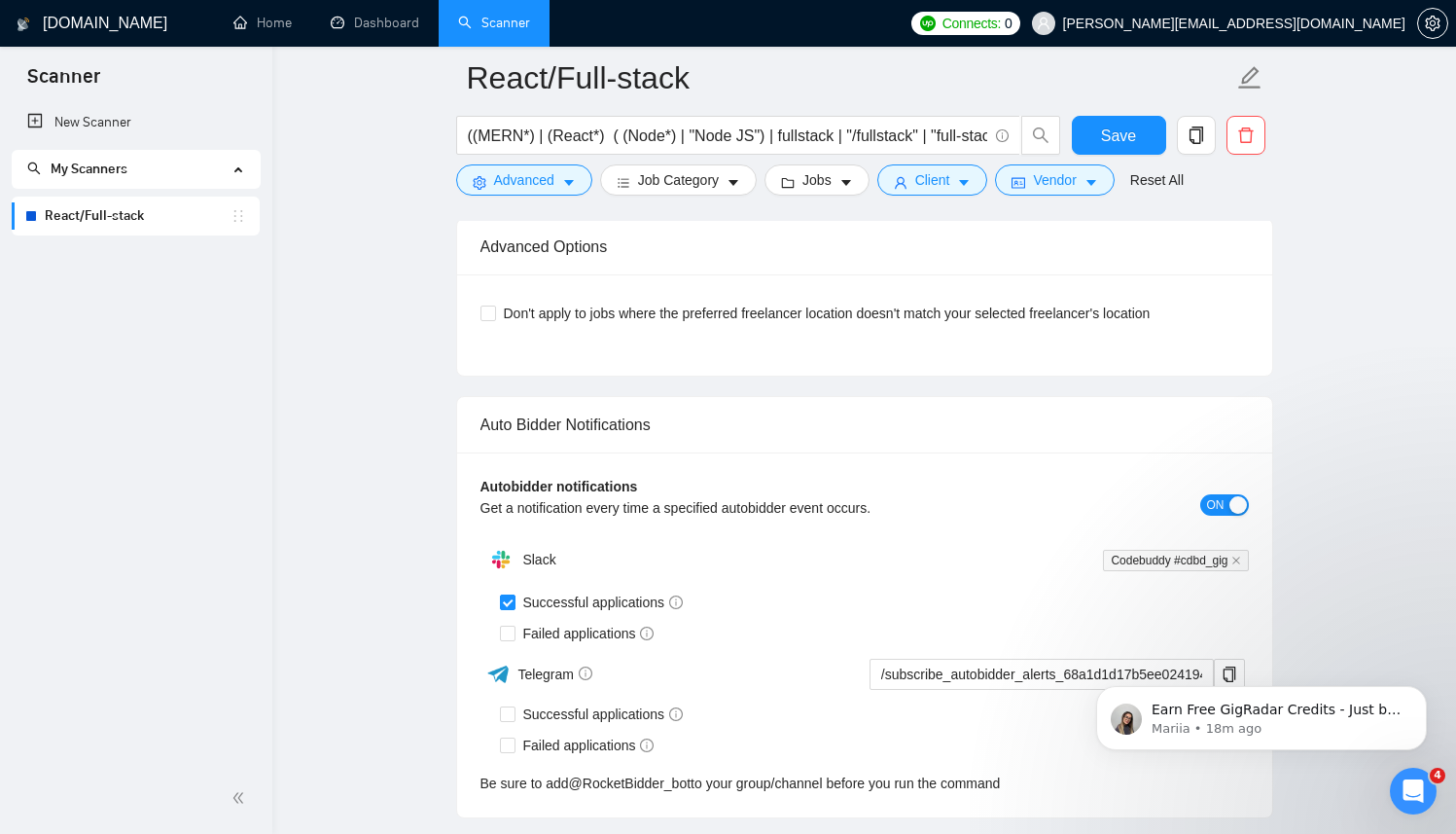
click at [513, 409] on div "Auto Bidder Notifications" at bounding box center [865, 425] width 768 height 56
click at [505, 631] on input "Failed applications" at bounding box center [507, 632] width 14 height 14
checkbox input "true"
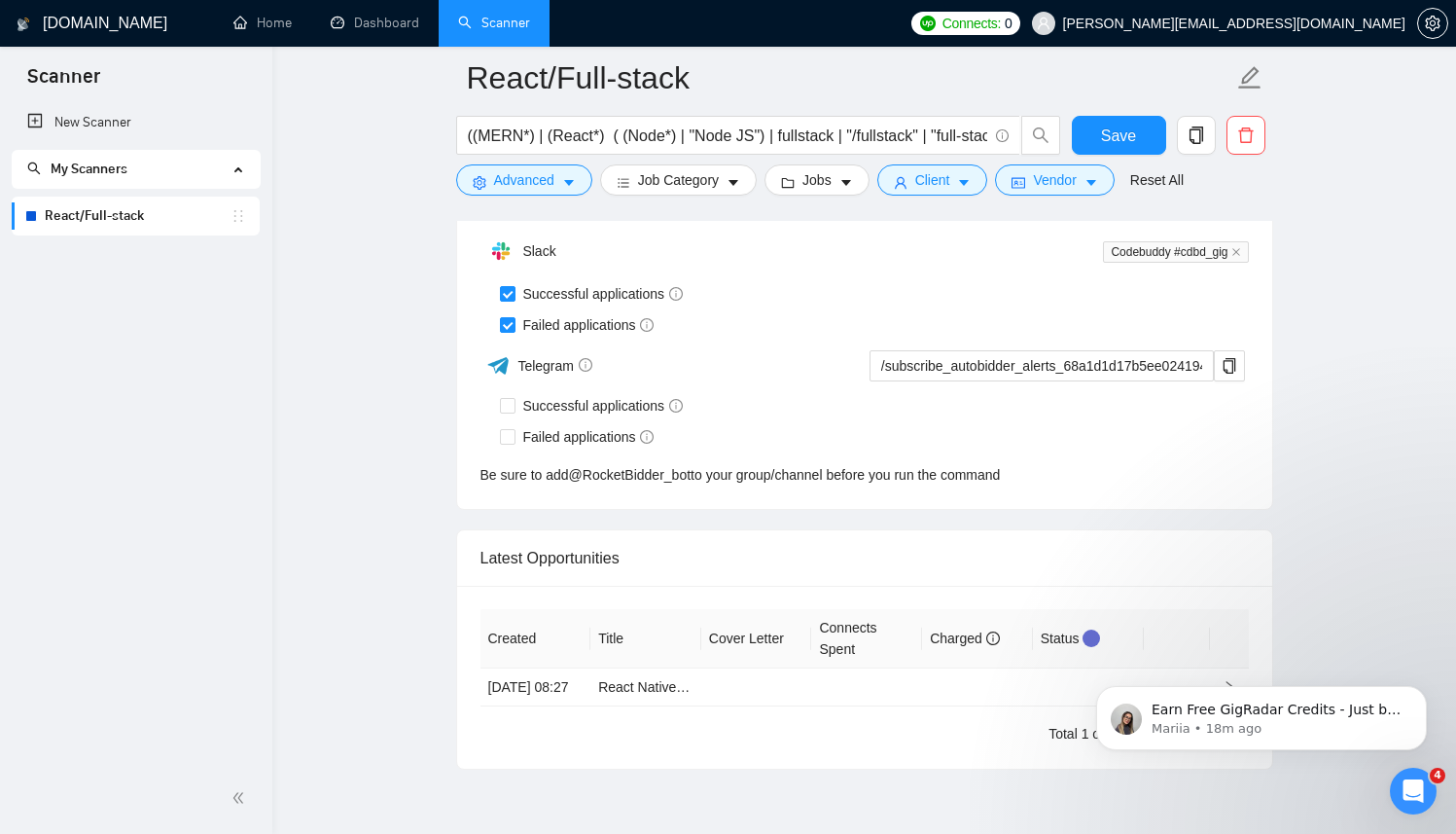
scroll to position [4899, 0]
